Goal: Transaction & Acquisition: Purchase product/service

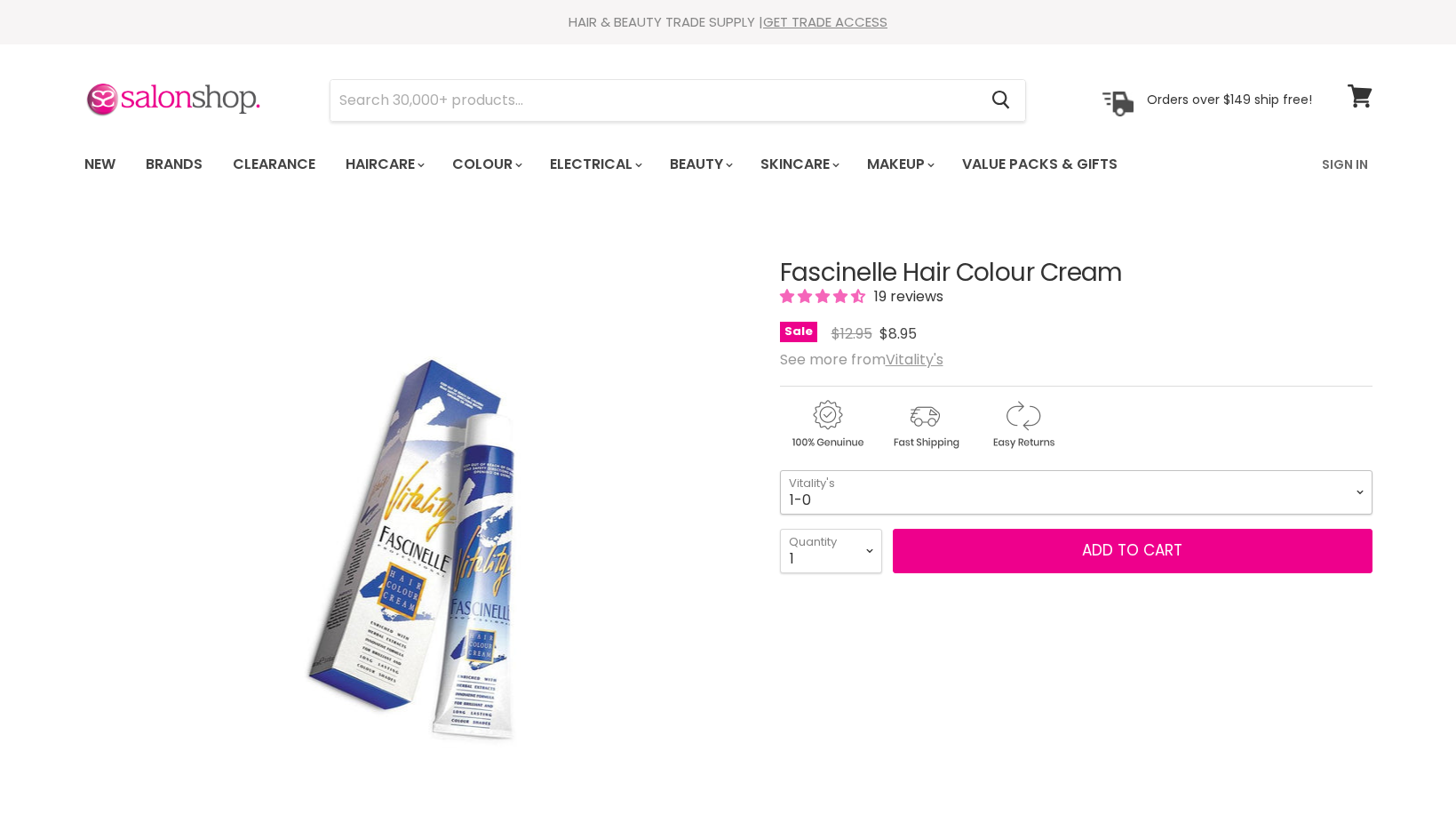
click at [1361, 483] on select "1-0 2-10 3-0 4-0 5-0 6-0 7-0 8-0 9-0 10-0 5-00 6-00 7-00 8-00 9-00" at bounding box center [1076, 492] width 593 height 45
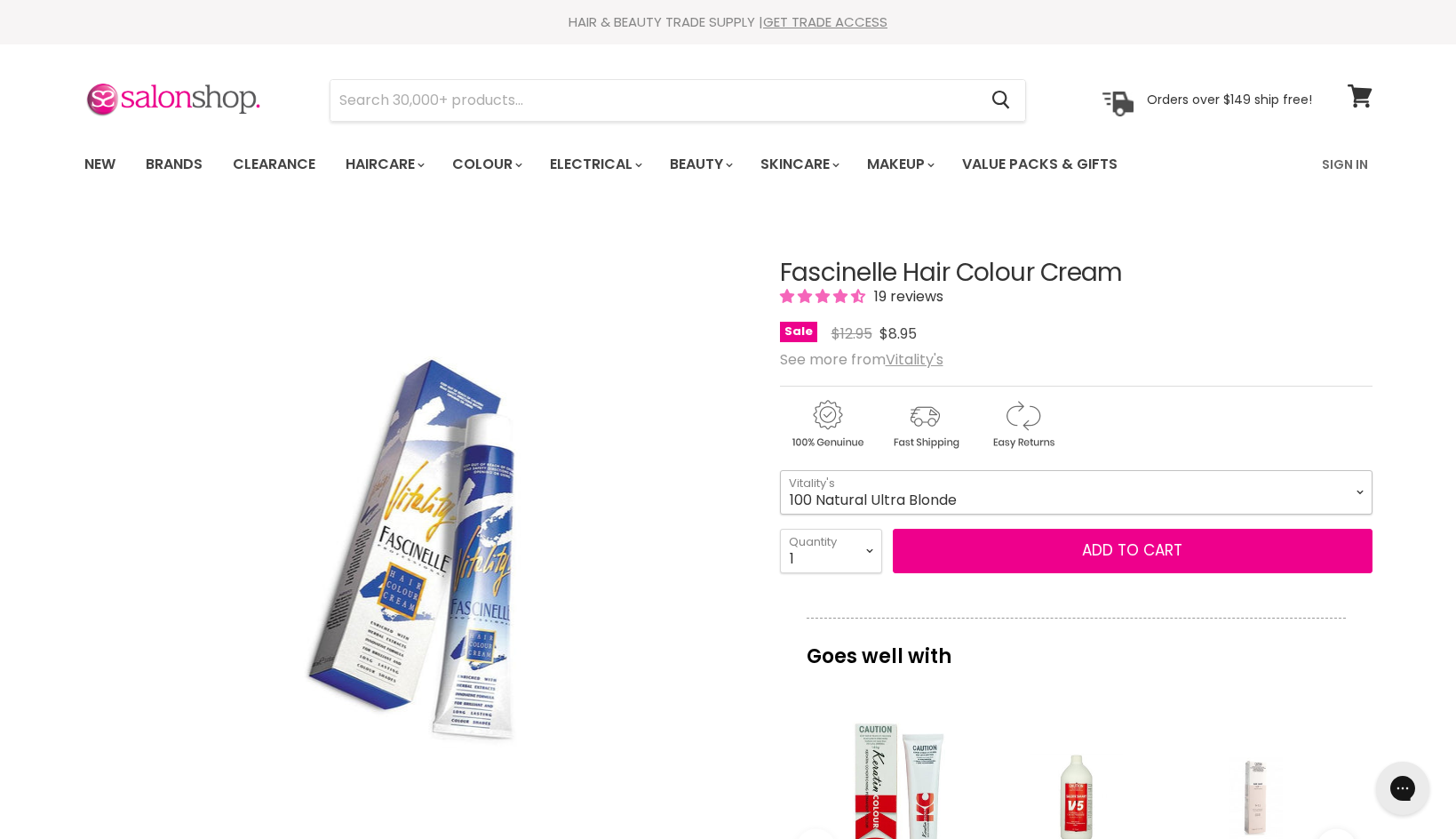
click at [780, 470] on select "1-0 2-10 3-0 4-0 5-0 6-0 7-0 8-0 9-0 10-0 5-00 6-00 7-00 8-00 9-00" at bounding box center [1076, 492] width 593 height 45
select select "100 Natural Ultra Blonde"
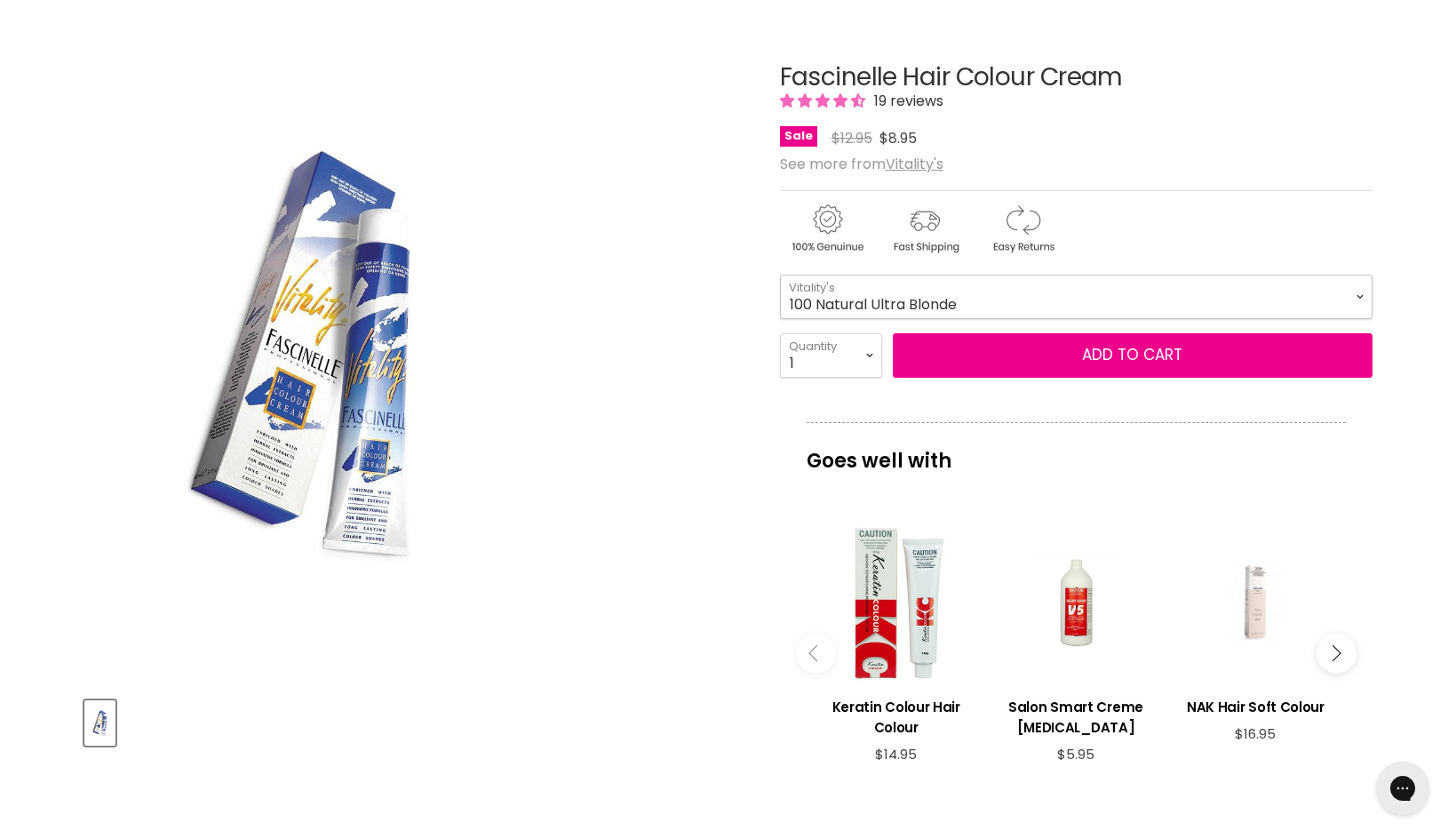
scroll to position [178, 0]
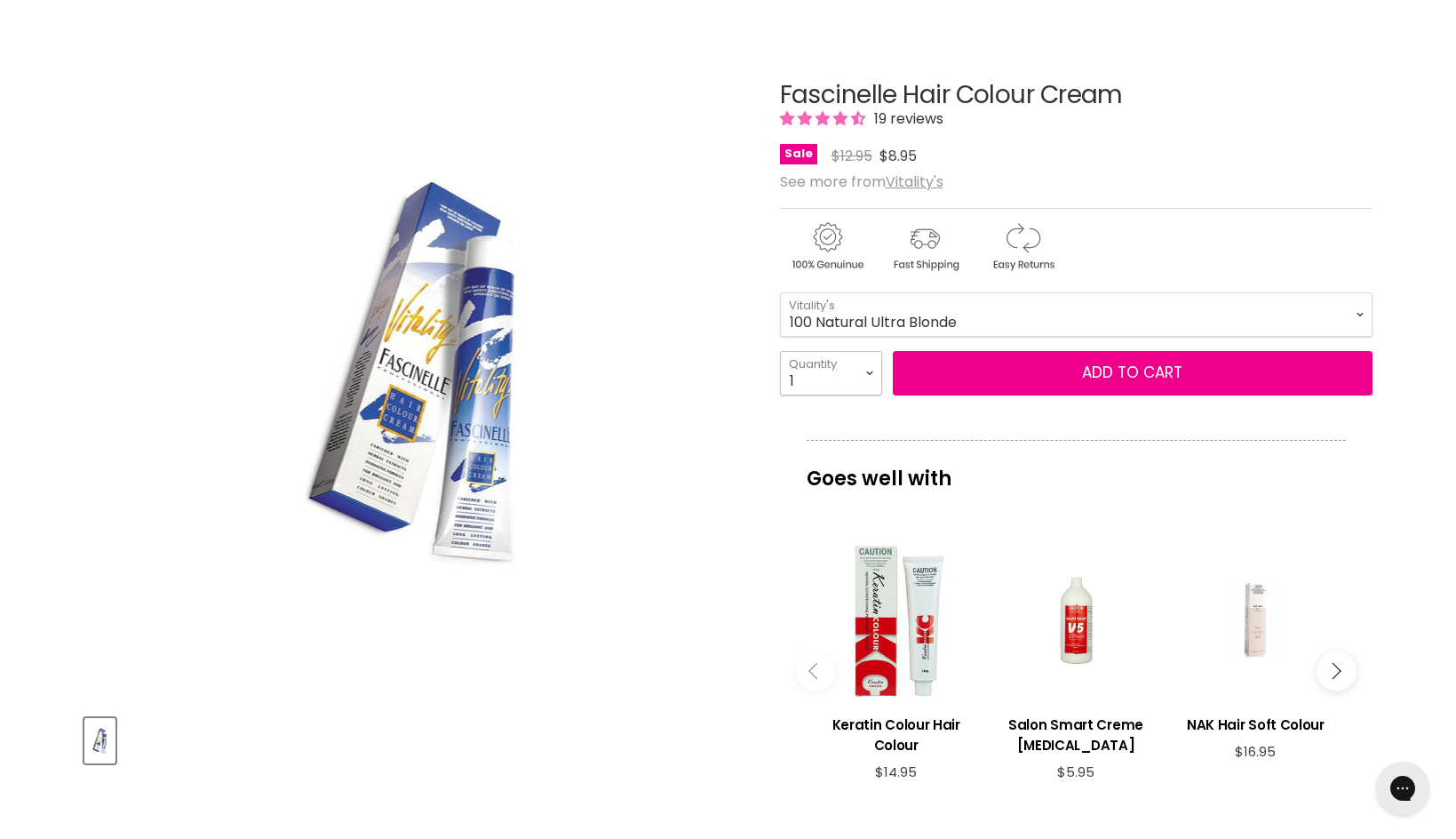
click at [870, 367] on select "1 2 3 4 5 6 7 8 9 10+" at bounding box center [831, 373] width 103 height 45
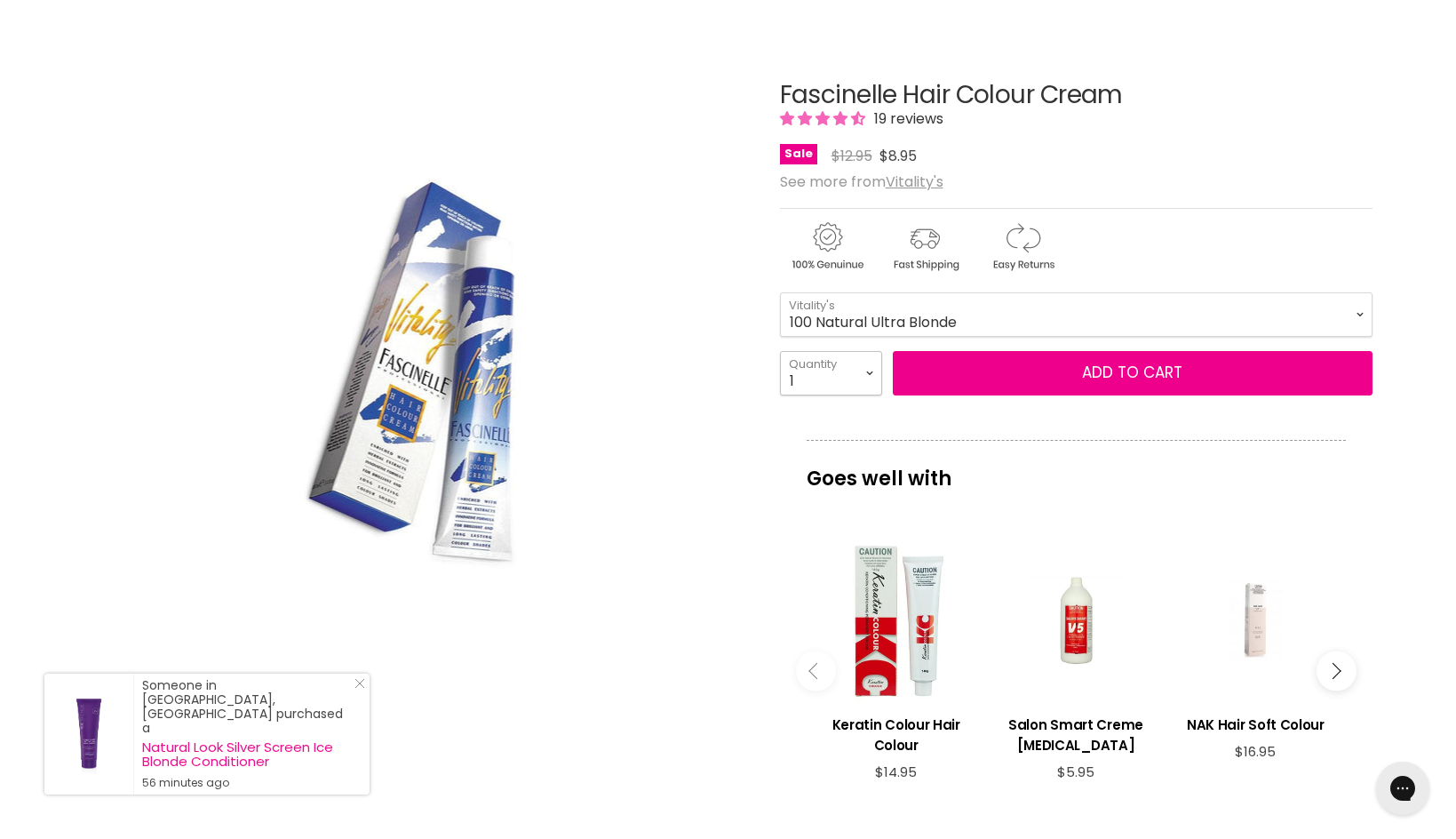
select select "5"
click at [780, 352] on select "1 2 3 4 5 6 7 8 9 10+" at bounding box center [831, 373] width 103 height 45
type input "5"
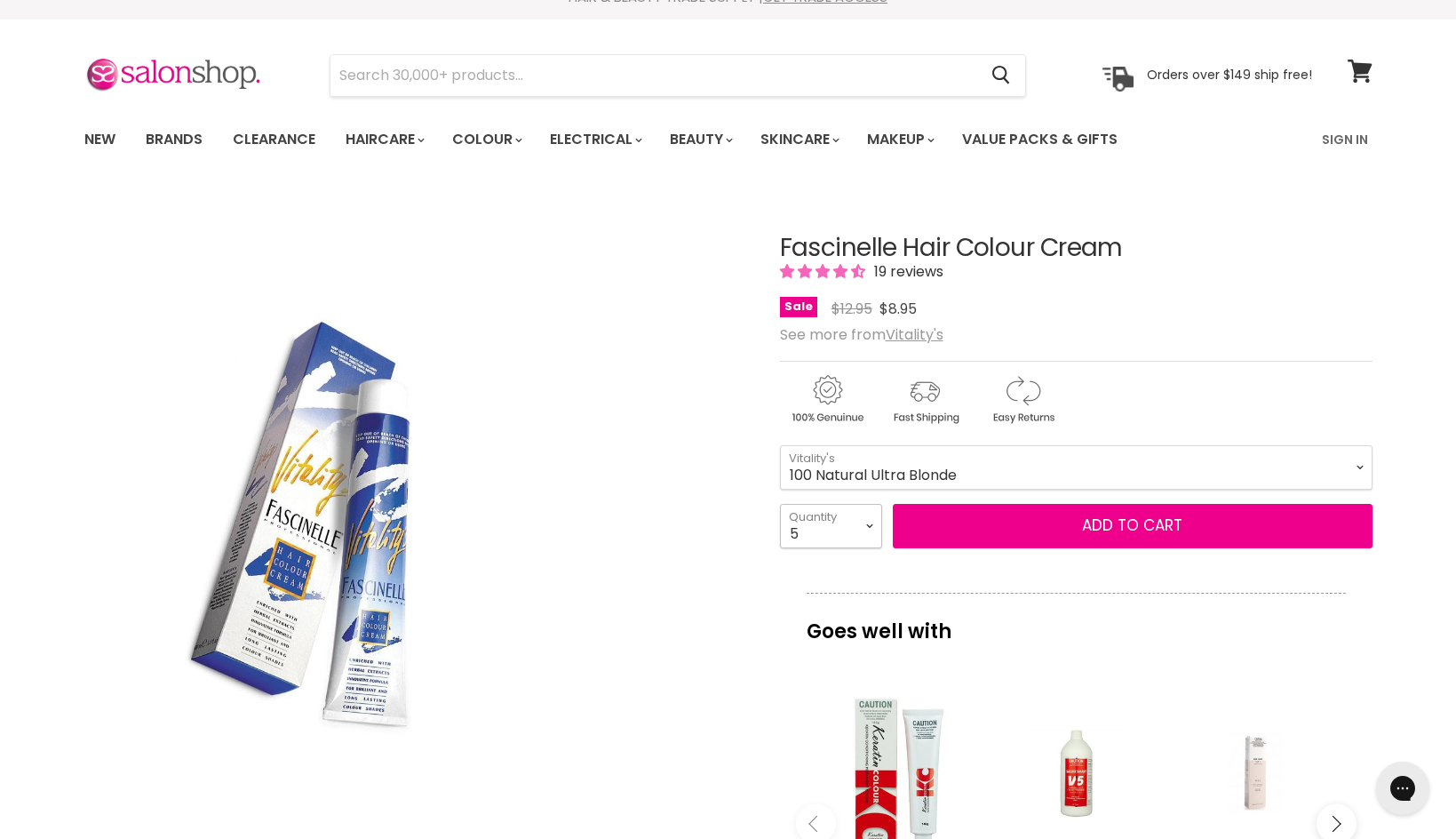
scroll to position [0, 0]
